Goal: Communication & Community: Answer question/provide support

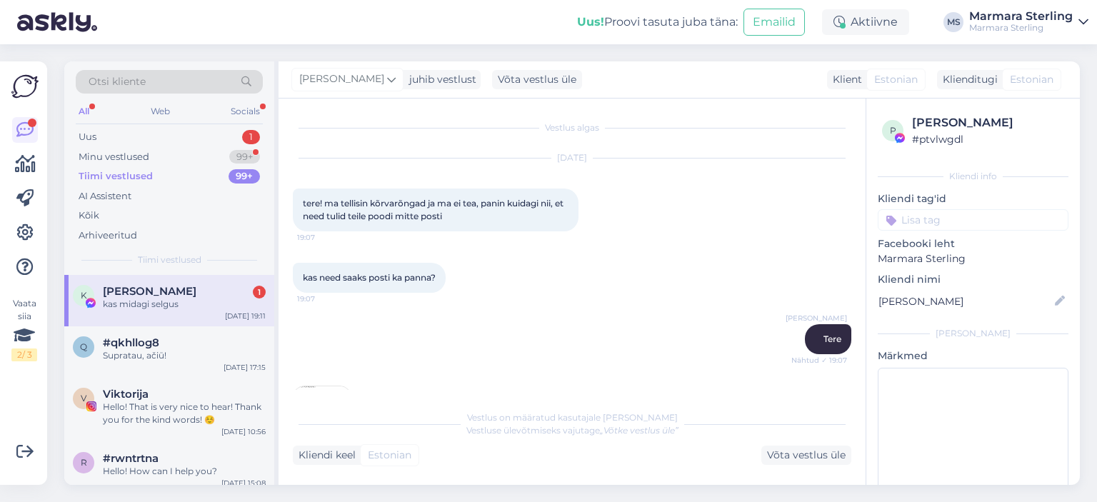
scroll to position [1136, 0]
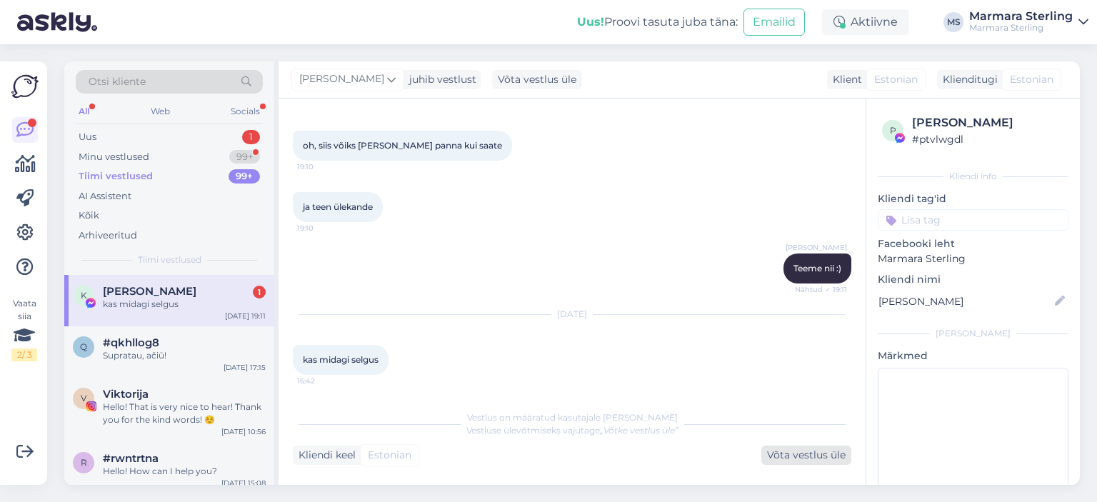
click at [814, 449] on div "Võta vestlus üle" at bounding box center [806, 455] width 90 height 19
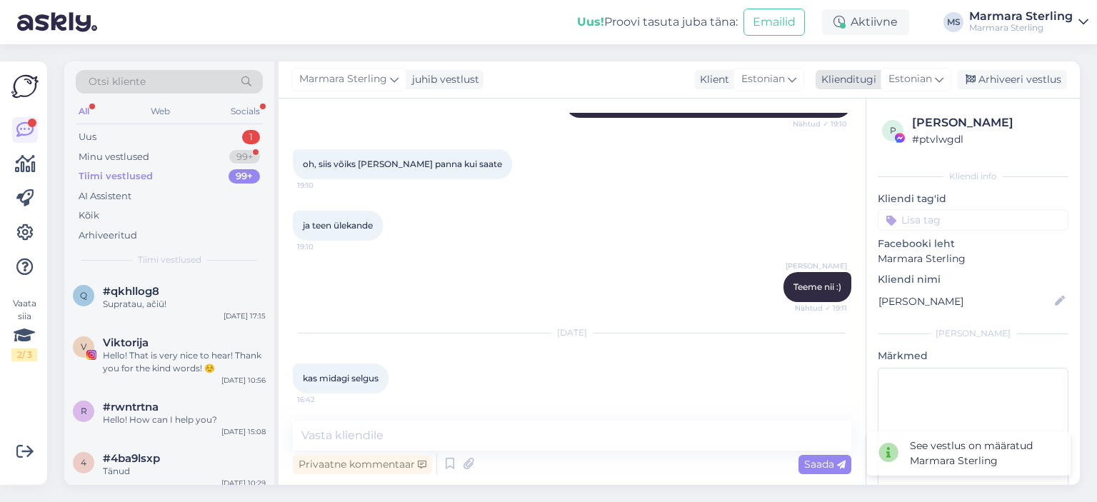
click at [920, 81] on span "Estonian" at bounding box center [910, 79] width 44 height 16
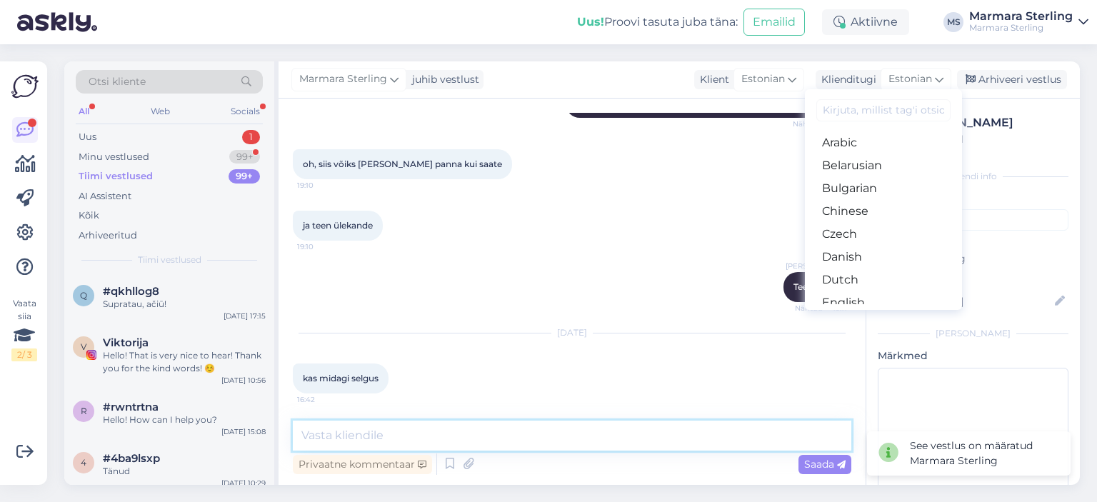
click at [551, 428] on textarea at bounding box center [572, 436] width 559 height 30
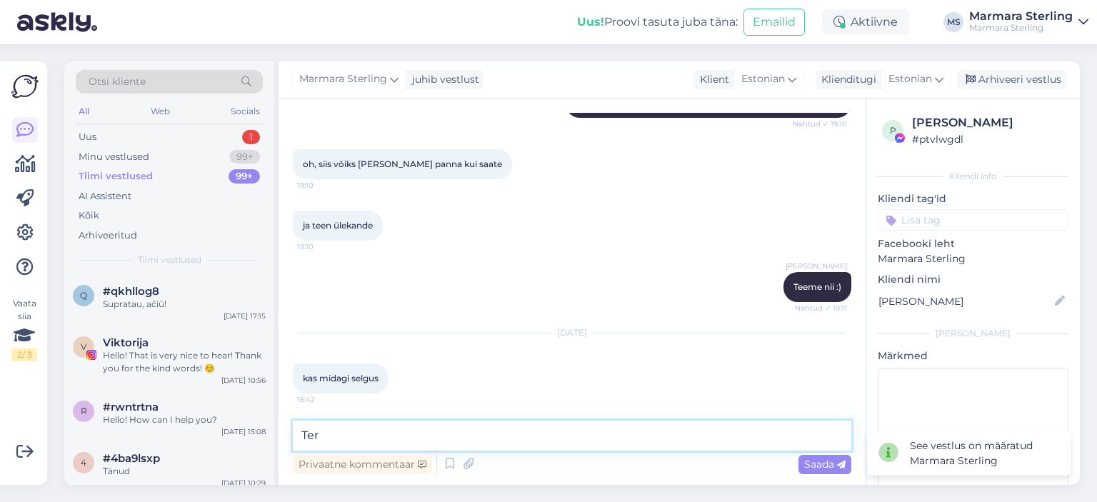
type textarea "Tere"
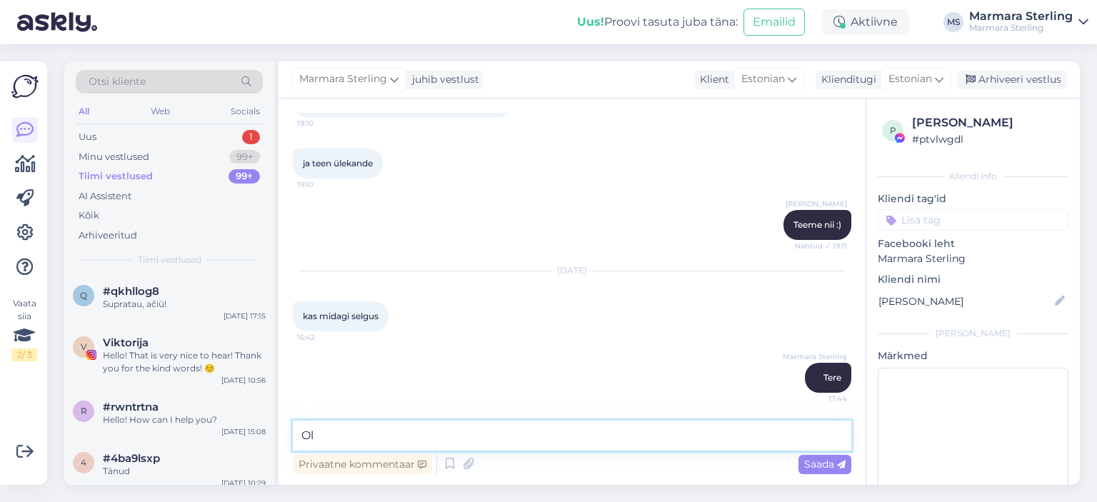
type textarea "O"
type textarea "Saatsime Teile eile arve e-[PERSON_NAME] üksiku ripatsi eest"
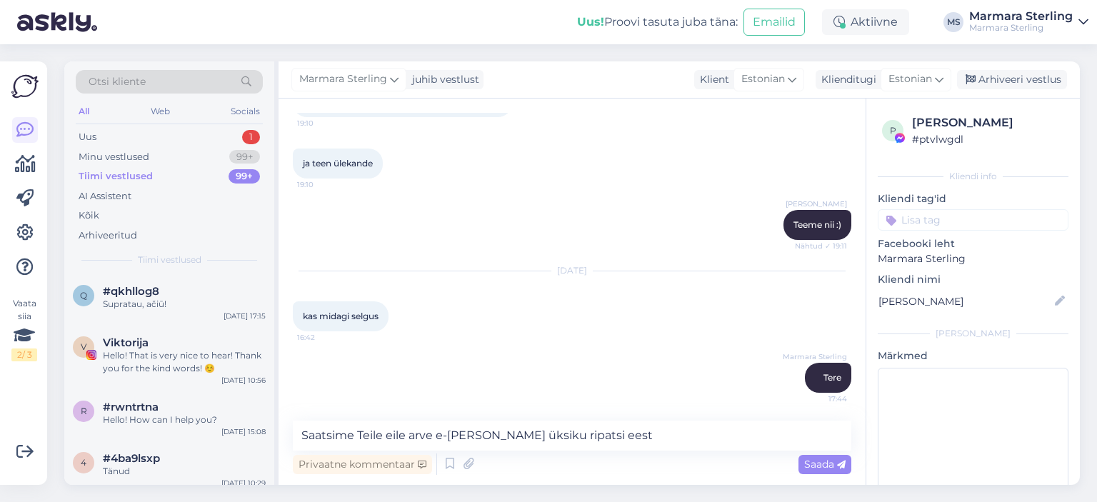
click at [785, 462] on div "Privaatne kommentaar Saada" at bounding box center [572, 464] width 559 height 27
click at [794, 463] on div "Privaatne kommentaar Saada" at bounding box center [572, 464] width 559 height 27
click at [799, 464] on div "Saada" at bounding box center [824, 464] width 53 height 19
click at [803, 464] on div "Vestlus algas [DATE] tere! ma tellisin kõrvarõngad ja ma ei tea, panin kuidagi …" at bounding box center [572, 292] width 587 height 386
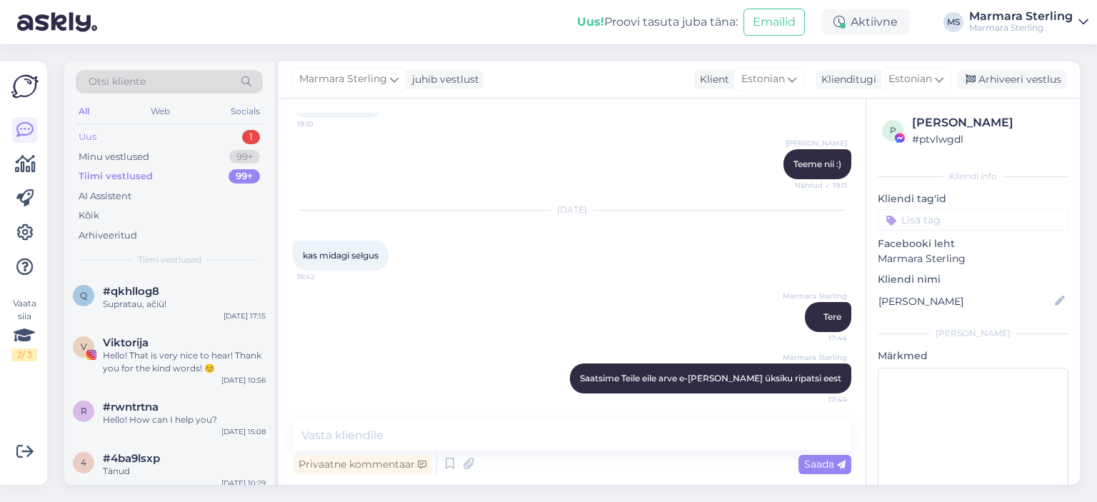
click at [158, 136] on div "Uus 1" at bounding box center [169, 137] width 187 height 20
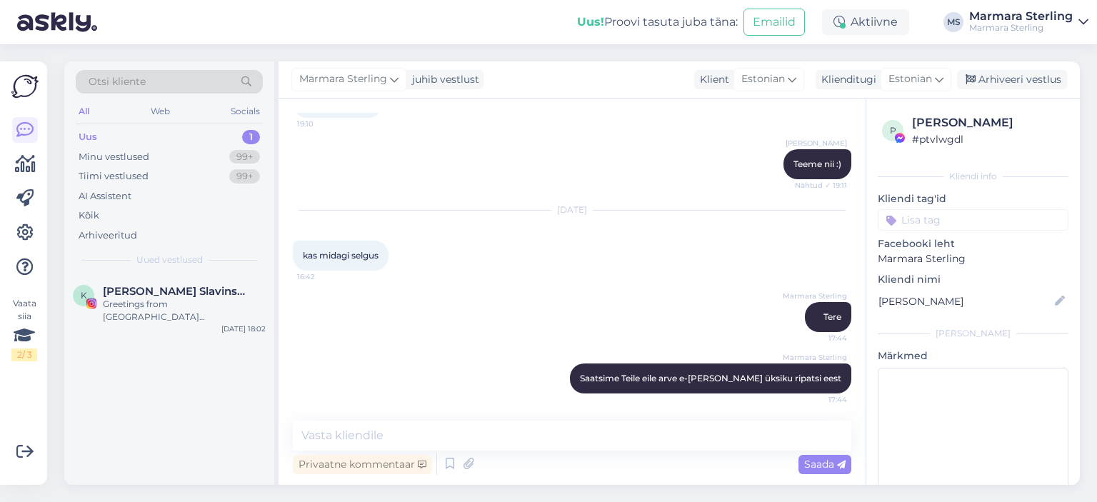
click at [209, 145] on div "Uus 1" at bounding box center [169, 137] width 187 height 20
click at [209, 156] on div "Minu vestlused 99+" at bounding box center [169, 157] width 187 height 20
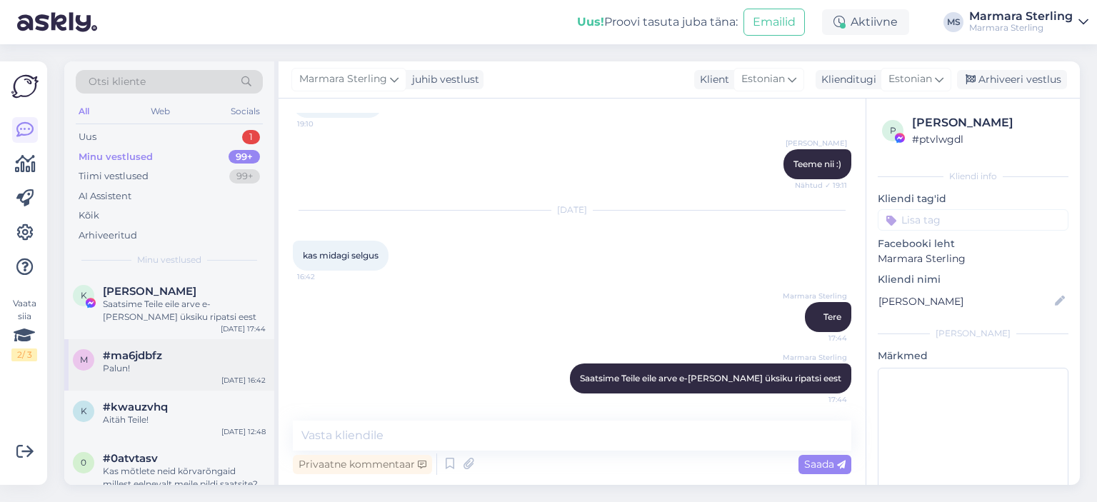
click at [204, 341] on div "m #ma6jdbfz Palun! [DATE] 16:42" at bounding box center [169, 364] width 210 height 51
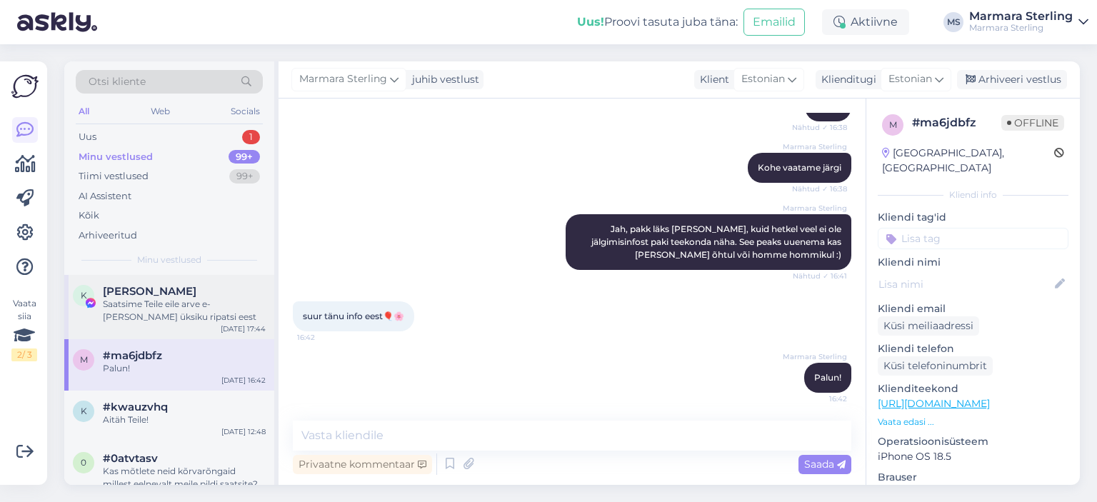
click at [209, 326] on div "K Kadri Kalme Saatsime Teile eile arve e-[PERSON_NAME] üksiku ripatsi eest [DAT…" at bounding box center [169, 307] width 210 height 64
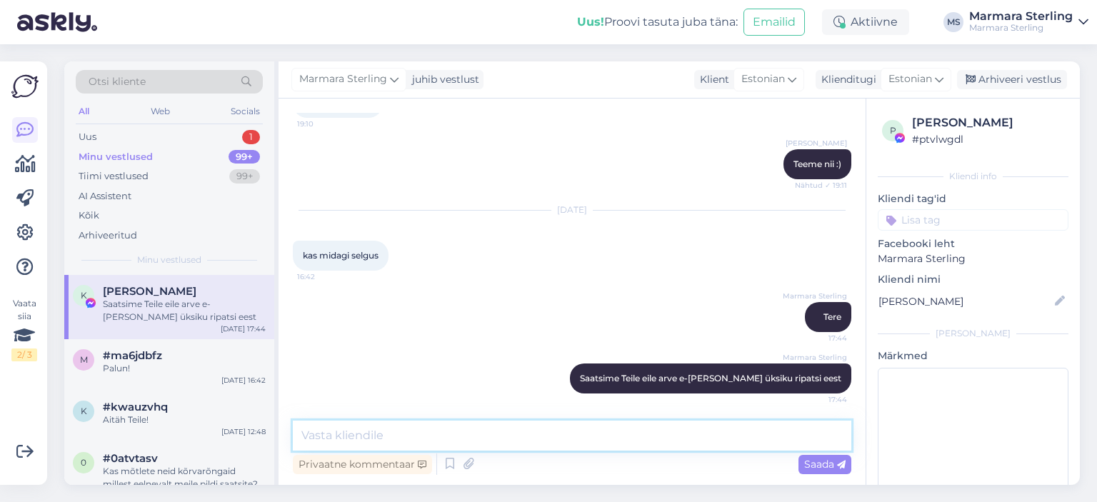
click at [478, 421] on textarea at bounding box center [572, 436] width 559 height 30
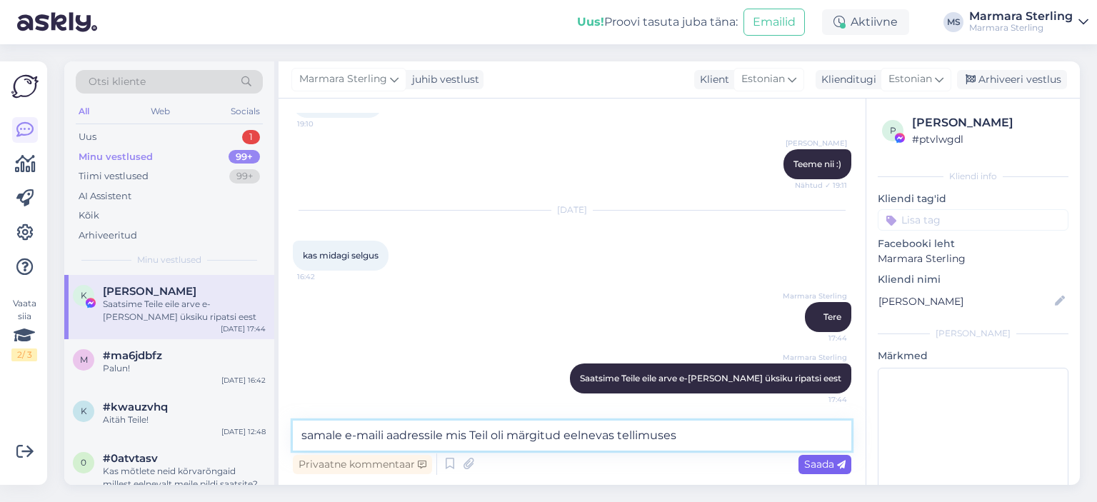
type textarea "samale e-maili aadressile mis Teil oli märgitud eelnevas tellimuses"
click at [833, 471] on div "Saada" at bounding box center [824, 464] width 53 height 19
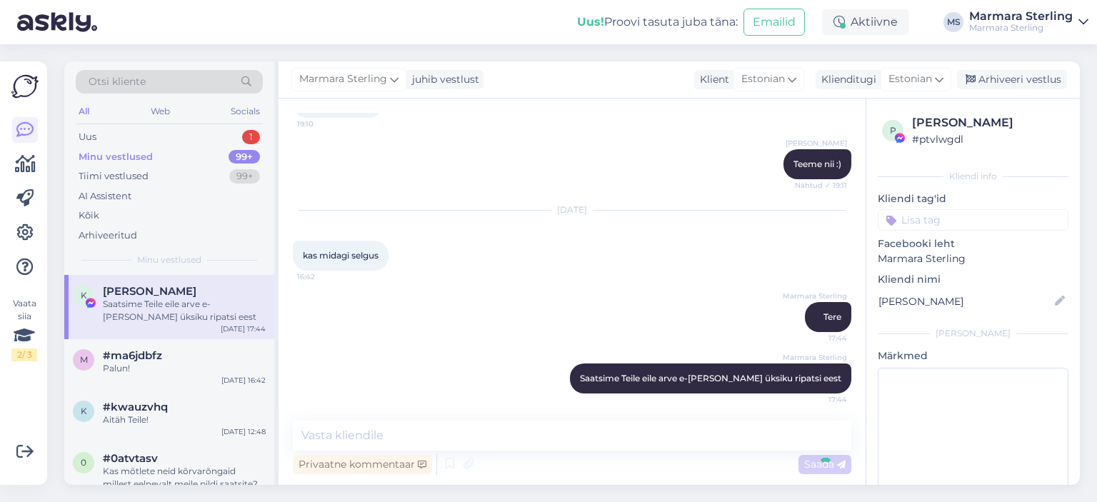
scroll to position [1315, 0]
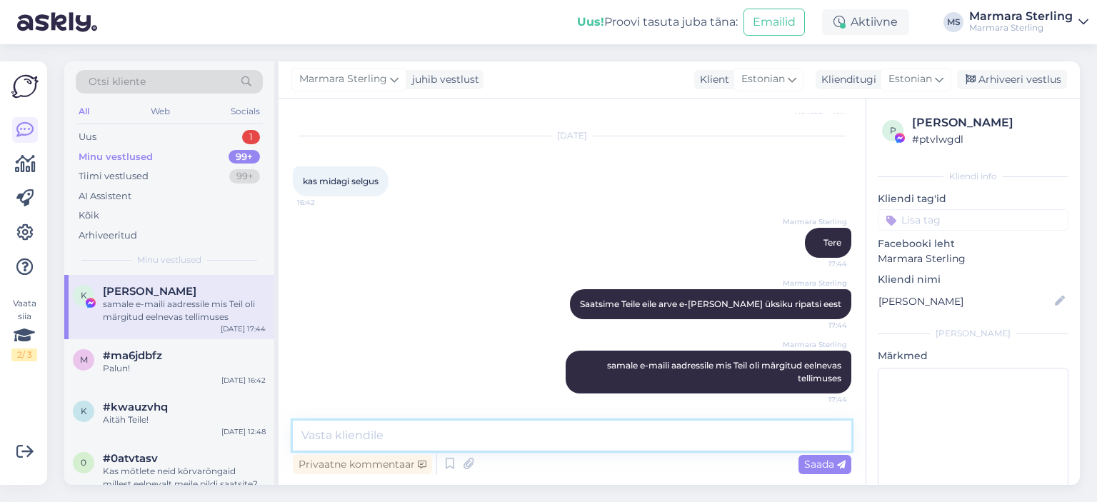
click at [604, 428] on textarea at bounding box center [572, 436] width 559 height 30
type textarea "[EMAIL_ADDRESS][DOMAIN_NAME]"
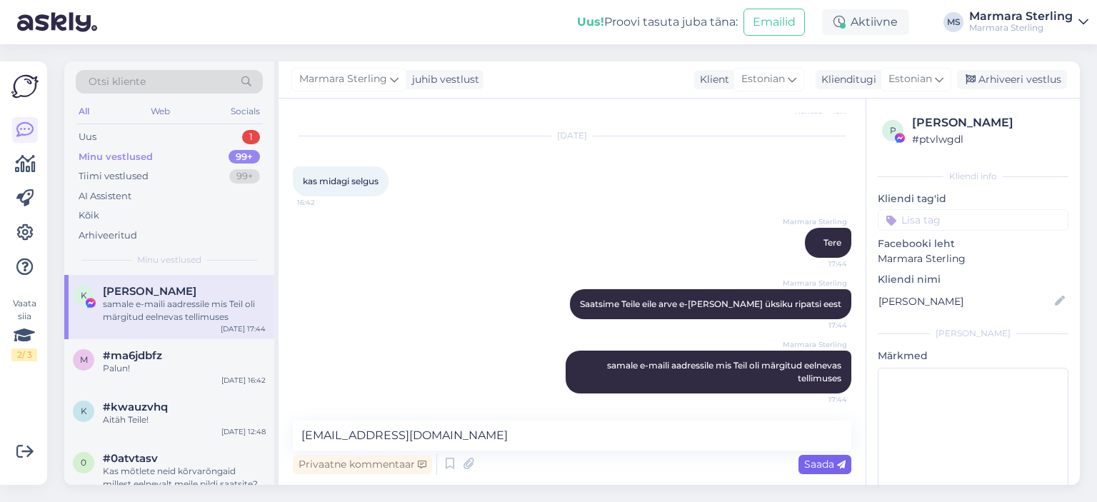
click at [820, 459] on span "Saada" at bounding box center [824, 464] width 41 height 13
